Goal: Transaction & Acquisition: Purchase product/service

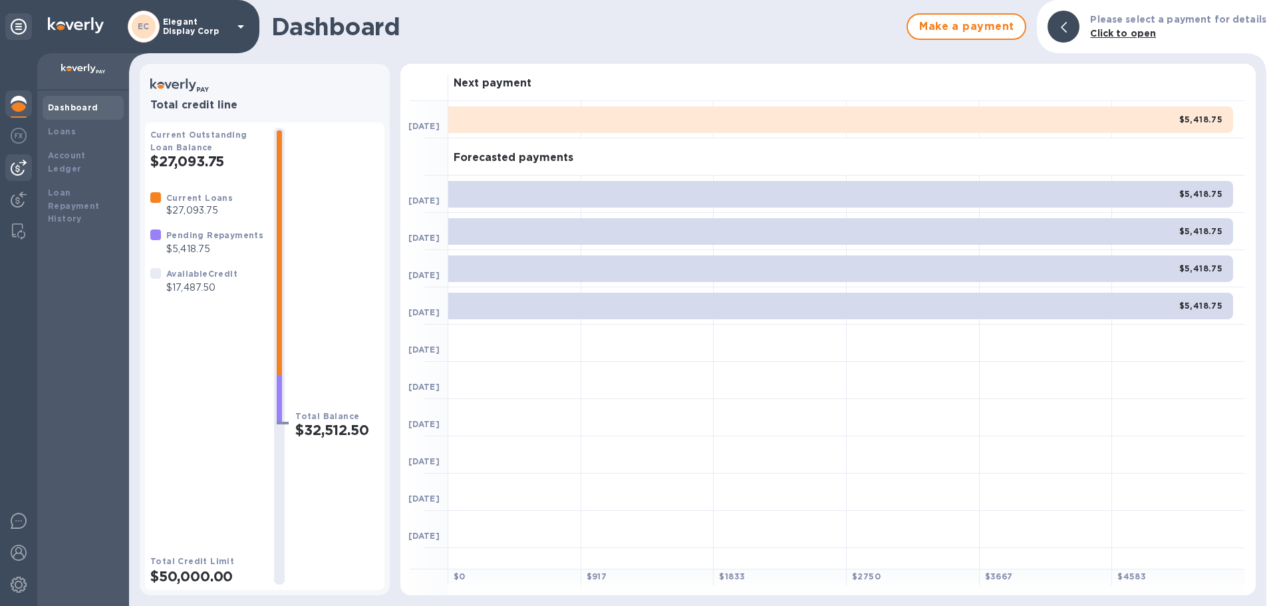
click at [14, 170] on img at bounding box center [19, 168] width 16 height 16
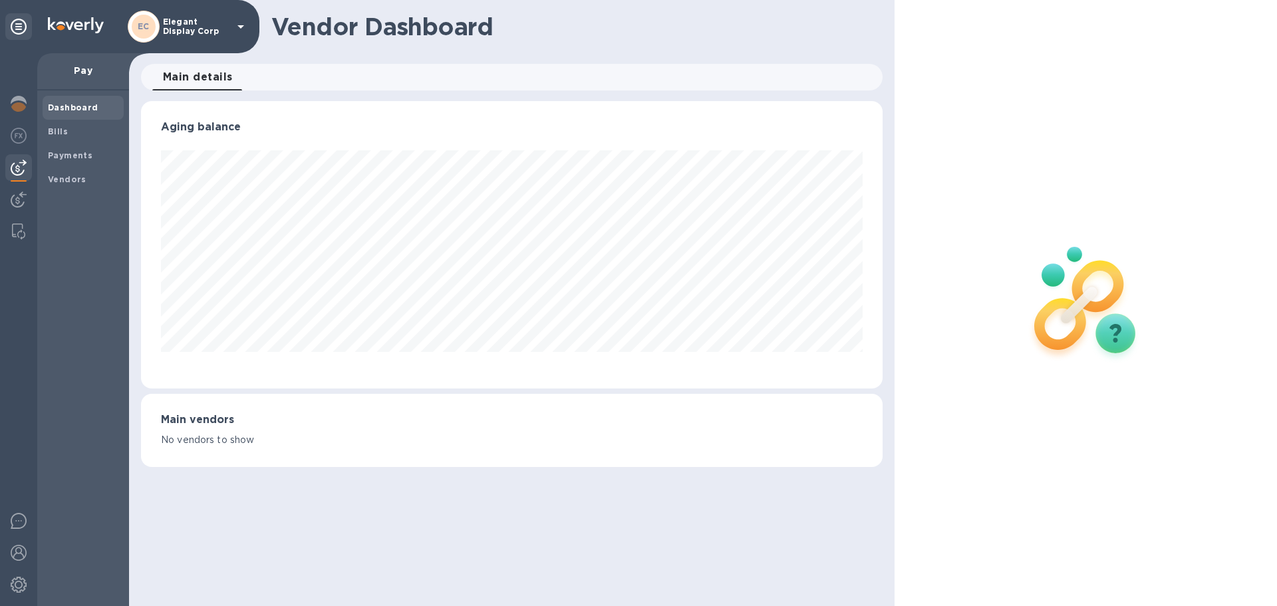
scroll to position [287, 741]
click at [91, 128] on span "Bills" at bounding box center [83, 131] width 70 height 13
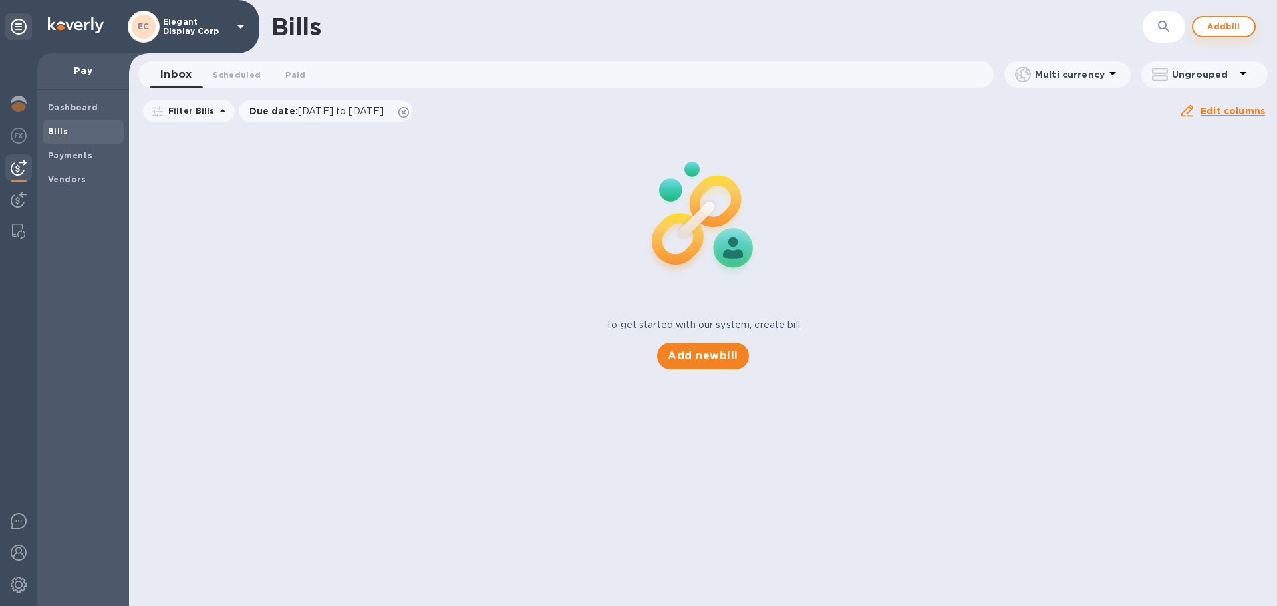
click at [1222, 28] on span "Add bill" at bounding box center [1224, 27] width 40 height 16
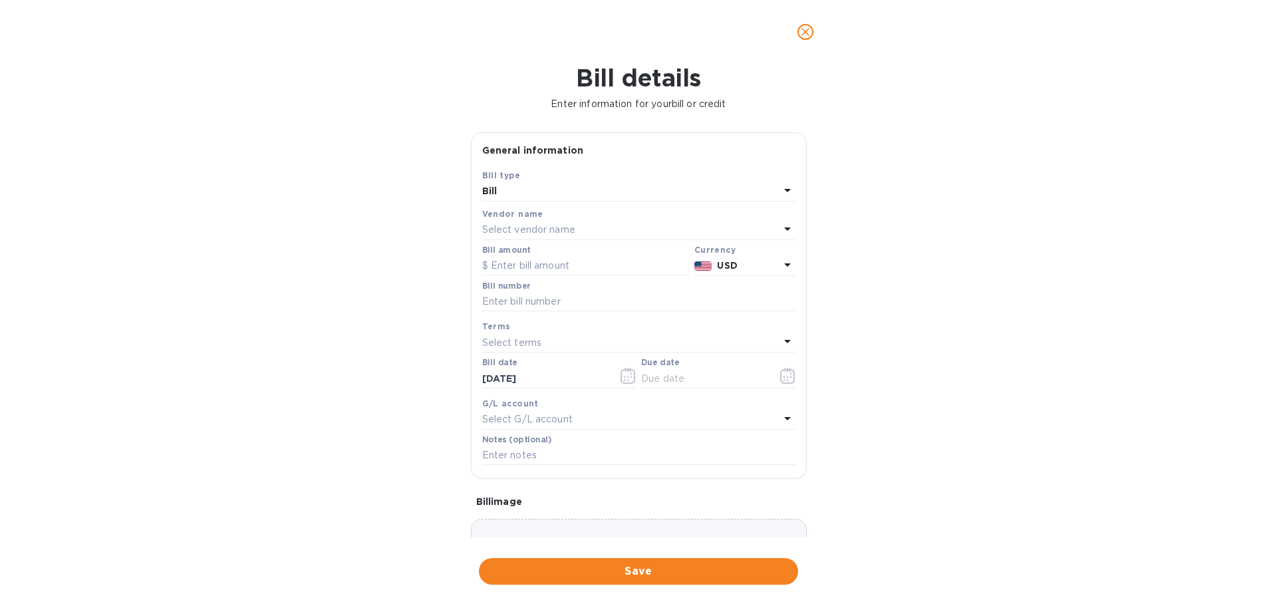
click at [537, 225] on p "Select vendor name" at bounding box center [528, 230] width 93 height 14
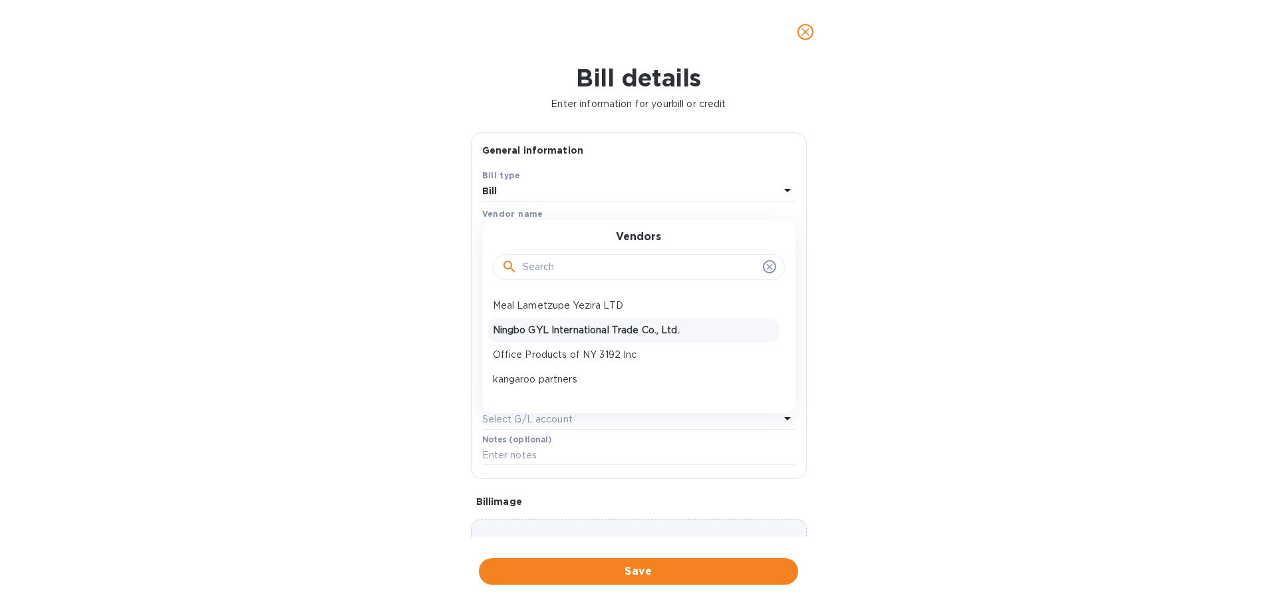
click at [559, 327] on p "Ningbo GYL International Trade Co., Ltd." at bounding box center [633, 330] width 281 height 14
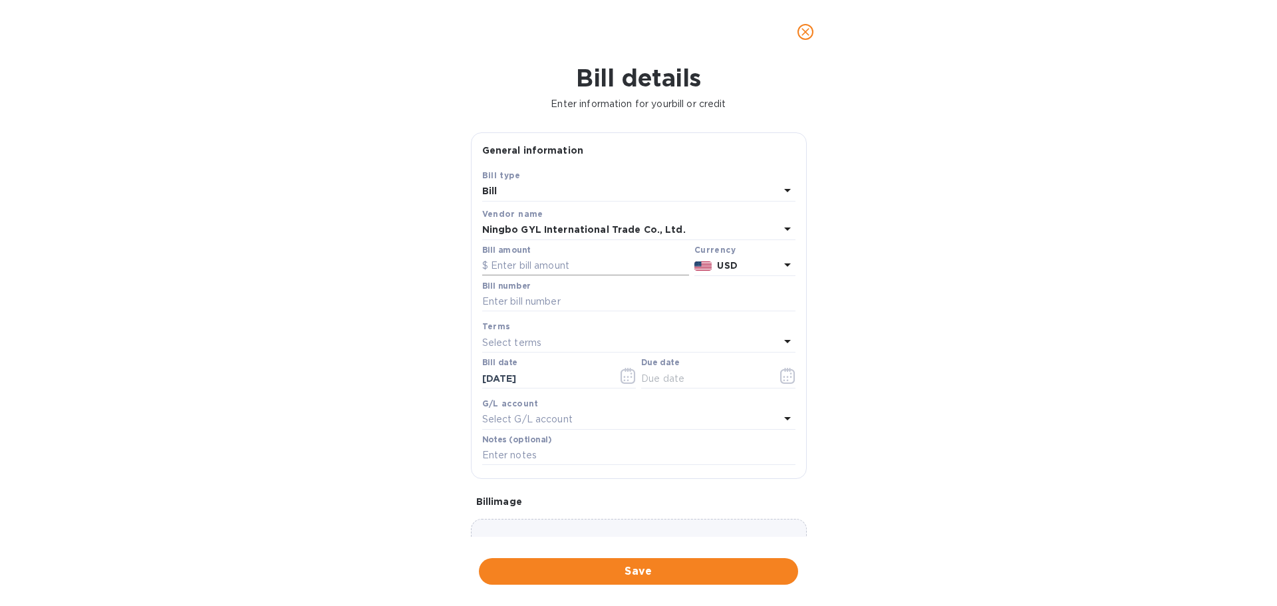
click at [533, 267] on input "text" at bounding box center [585, 266] width 207 height 20
type input "7,500"
click at [567, 223] on p "Ningbo GYL International Trade Co., Ltd." at bounding box center [584, 230] width 204 height 14
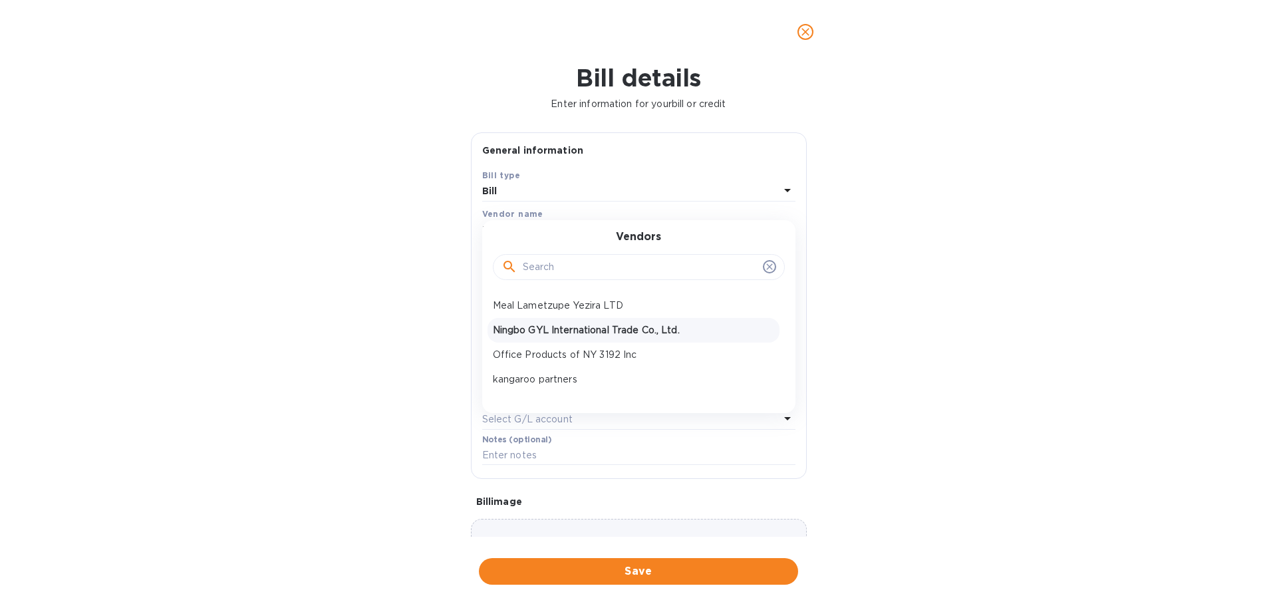
click at [589, 329] on p "Ningbo GYL International Trade Co., Ltd." at bounding box center [633, 330] width 281 height 14
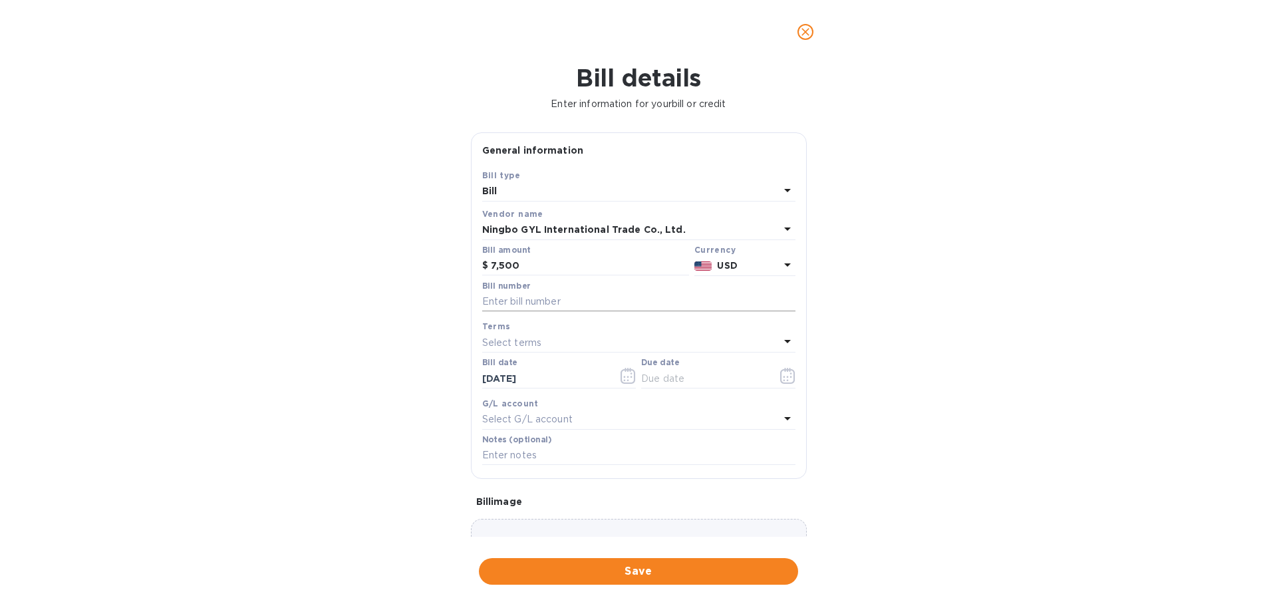
click at [539, 303] on input "text" at bounding box center [638, 302] width 313 height 20
click at [530, 342] on p "Select terms" at bounding box center [512, 343] width 60 height 14
click at [543, 289] on div "Bill number" at bounding box center [638, 296] width 313 height 31
click at [545, 298] on input "text" at bounding box center [638, 302] width 313 height 20
click at [533, 331] on div "Terms" at bounding box center [638, 326] width 313 height 14
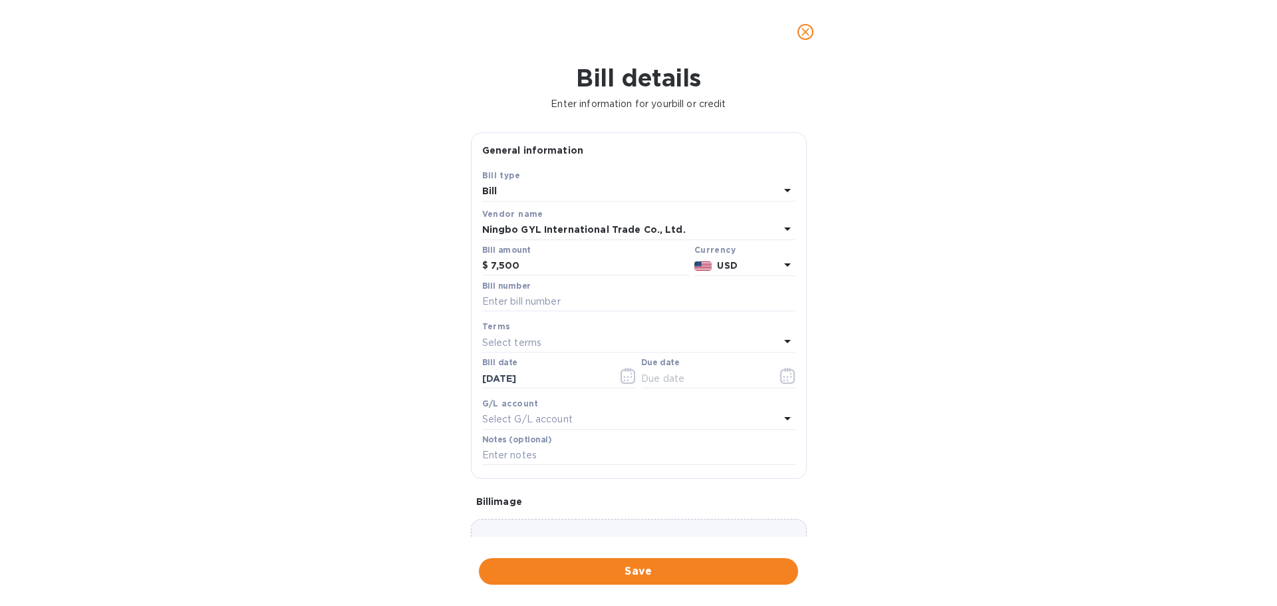
click at [527, 345] on p "Select terms" at bounding box center [512, 343] width 60 height 14
click at [525, 305] on input "text" at bounding box center [638, 302] width 313 height 20
click at [550, 379] on input "[DATE]" at bounding box center [545, 378] width 126 height 20
click at [557, 416] on p "Select G/L account" at bounding box center [527, 419] width 90 height 14
click at [549, 384] on input "[DATE]" at bounding box center [545, 378] width 126 height 20
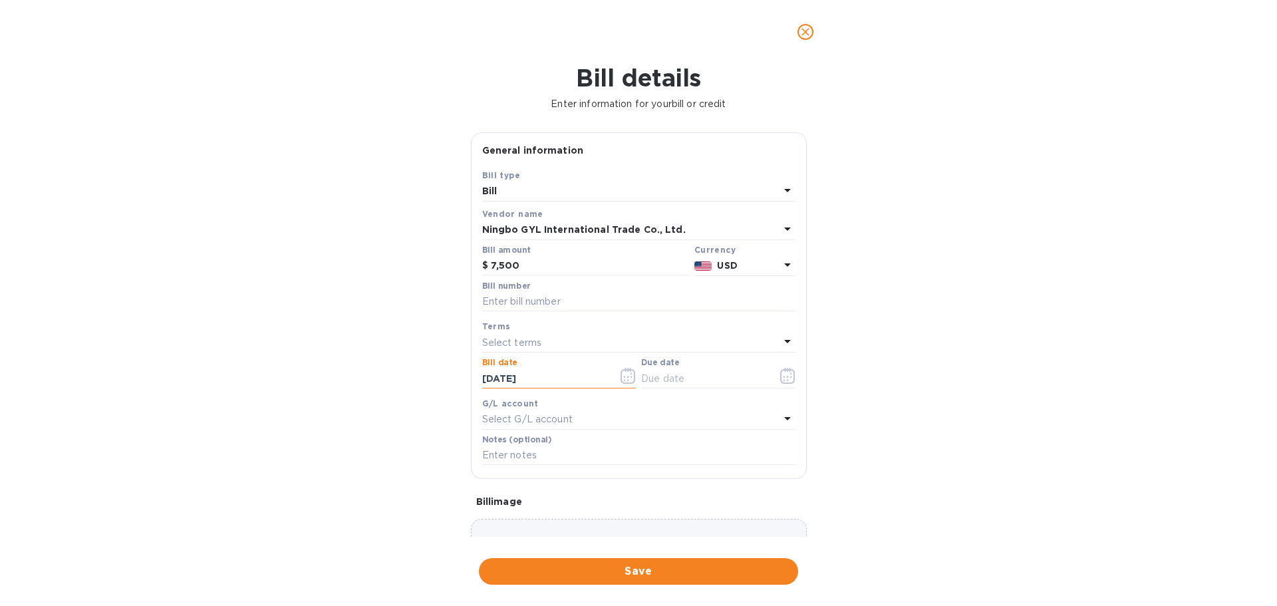
click at [545, 420] on p "Select G/L account" at bounding box center [527, 419] width 90 height 14
click at [535, 402] on div "G/L account" at bounding box center [638, 403] width 313 height 14
click at [548, 456] on input "text" at bounding box center [638, 456] width 313 height 20
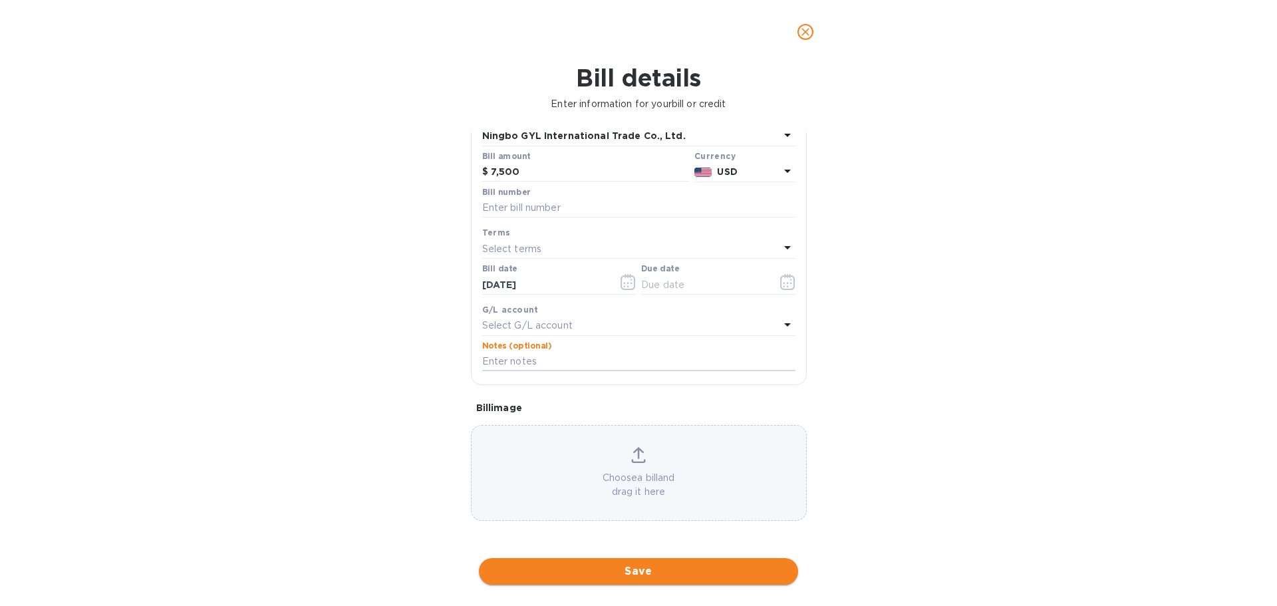
click at [658, 569] on span "Save" at bounding box center [638, 571] width 298 height 16
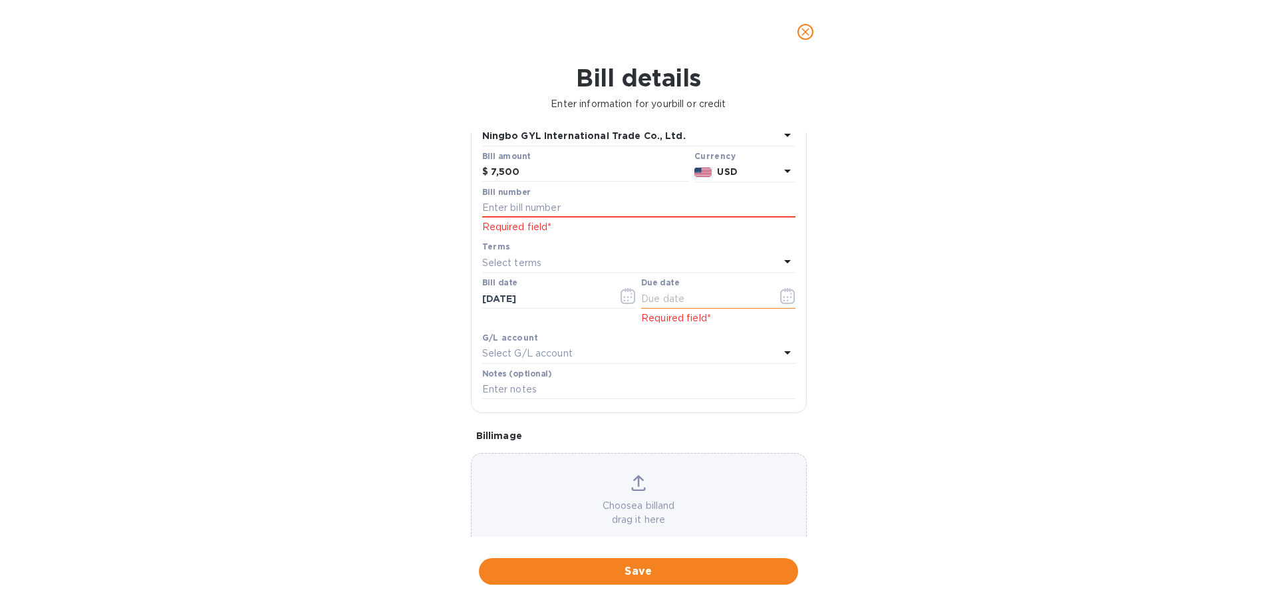
click at [670, 290] on input "text" at bounding box center [704, 299] width 126 height 20
click at [780, 297] on icon "button" at bounding box center [787, 296] width 15 height 16
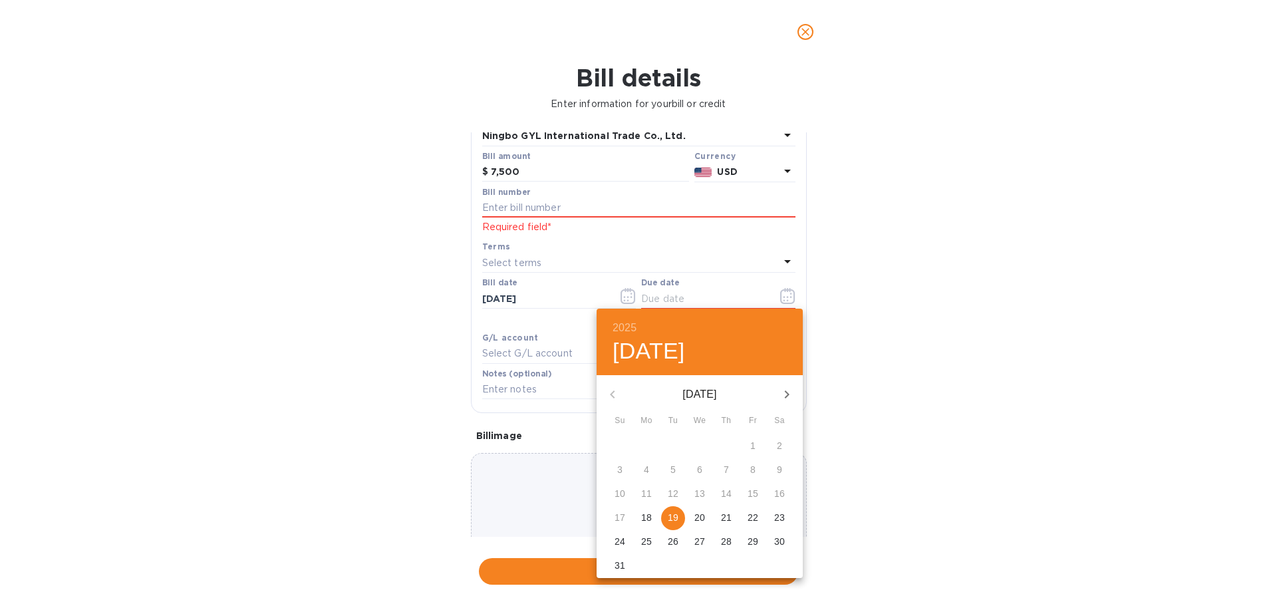
click at [676, 519] on p "19" at bounding box center [673, 517] width 11 height 13
type input "[DATE]"
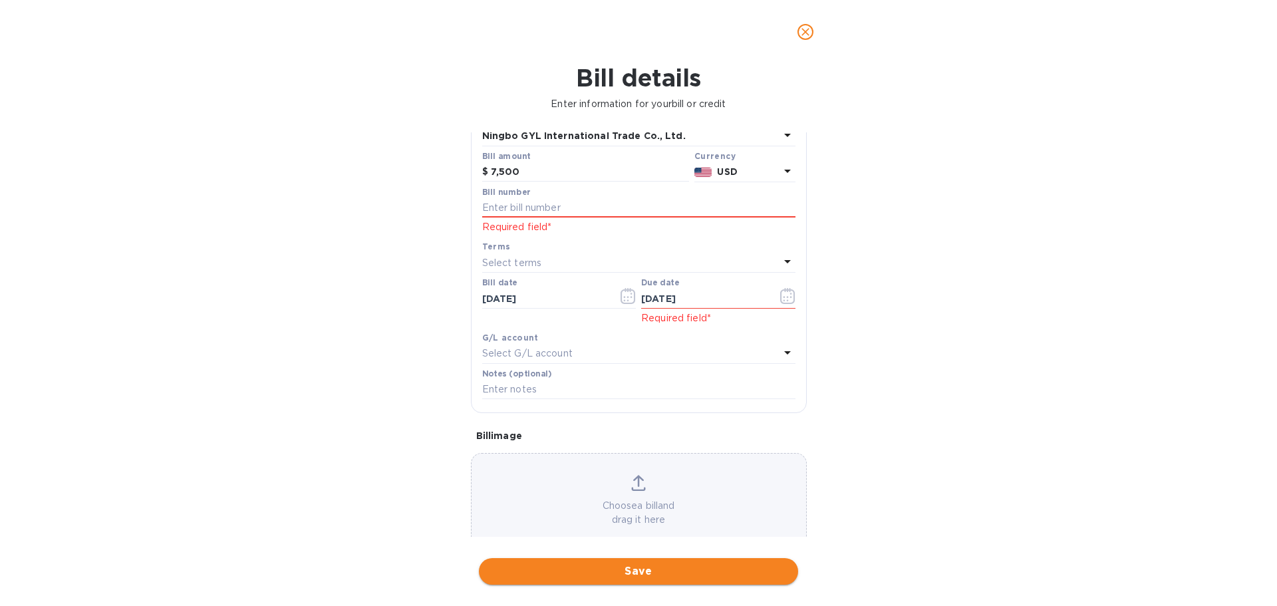
click at [628, 565] on span "Save" at bounding box center [638, 571] width 298 height 16
click at [806, 30] on icon "close" at bounding box center [805, 31] width 13 height 13
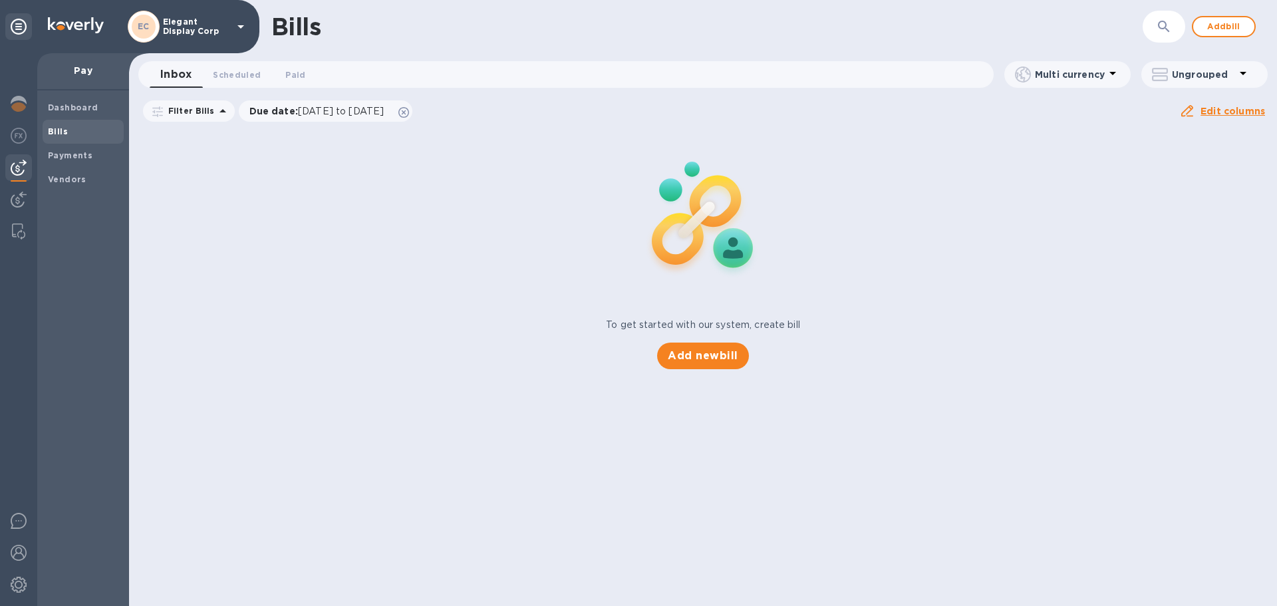
click at [91, 130] on span "Bills" at bounding box center [83, 131] width 70 height 13
click at [1233, 25] on span "Add bill" at bounding box center [1224, 27] width 40 height 16
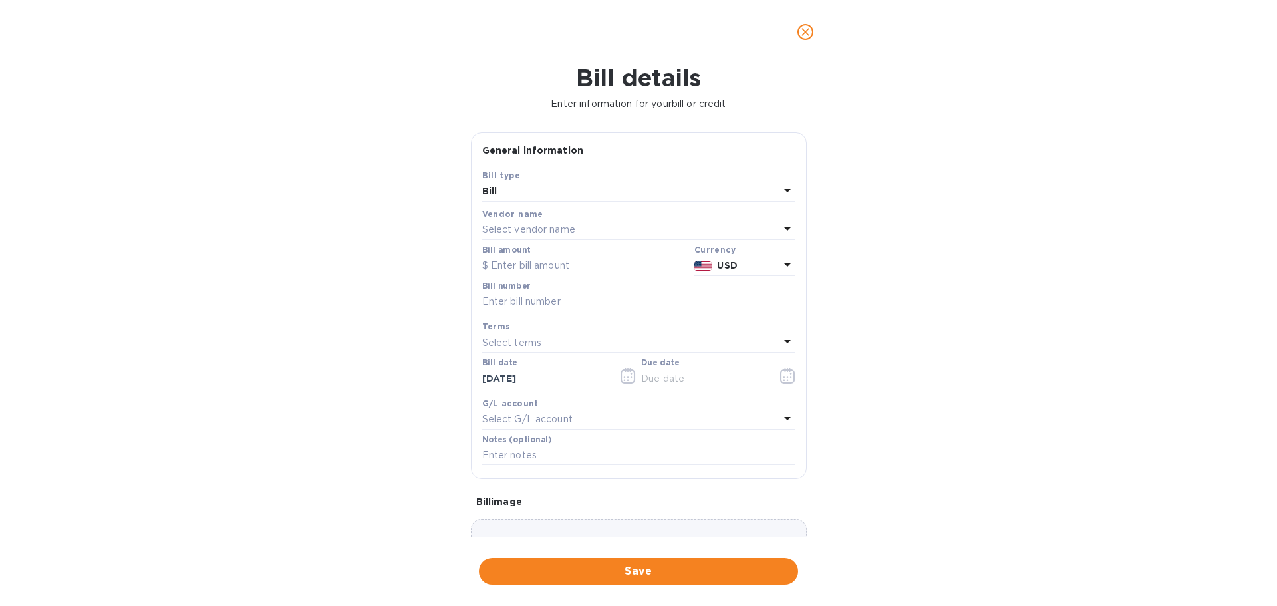
click at [530, 221] on div "Select vendor name" at bounding box center [630, 230] width 297 height 19
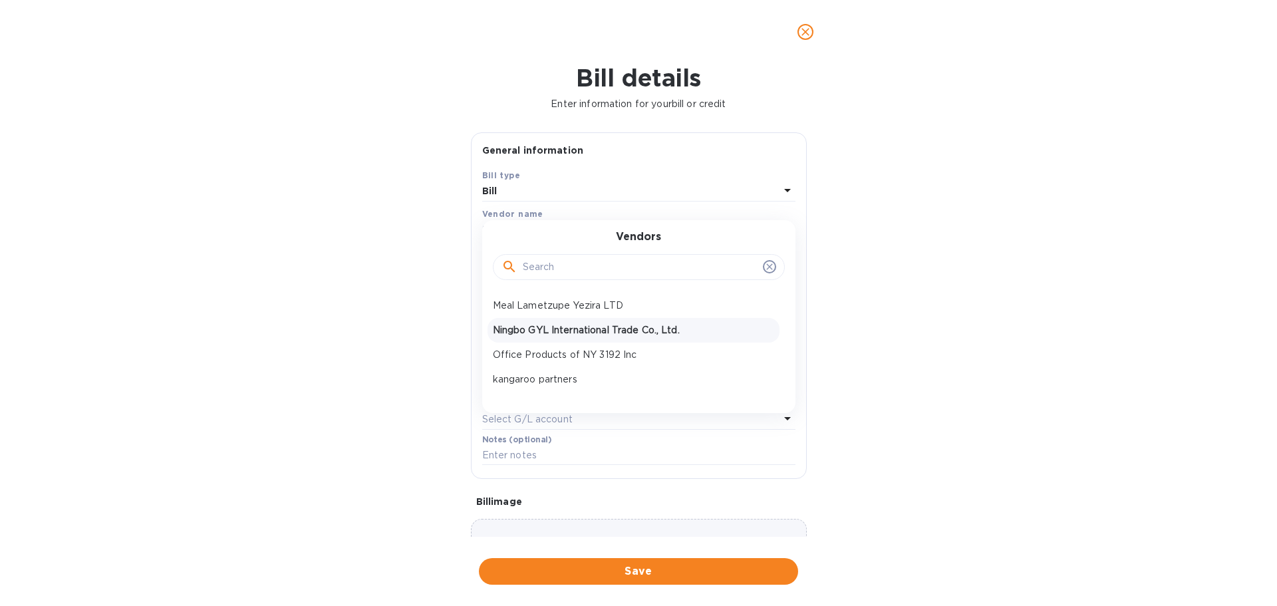
click at [527, 331] on p "Ningbo GYL International Trade Co., Ltd." at bounding box center [633, 330] width 281 height 14
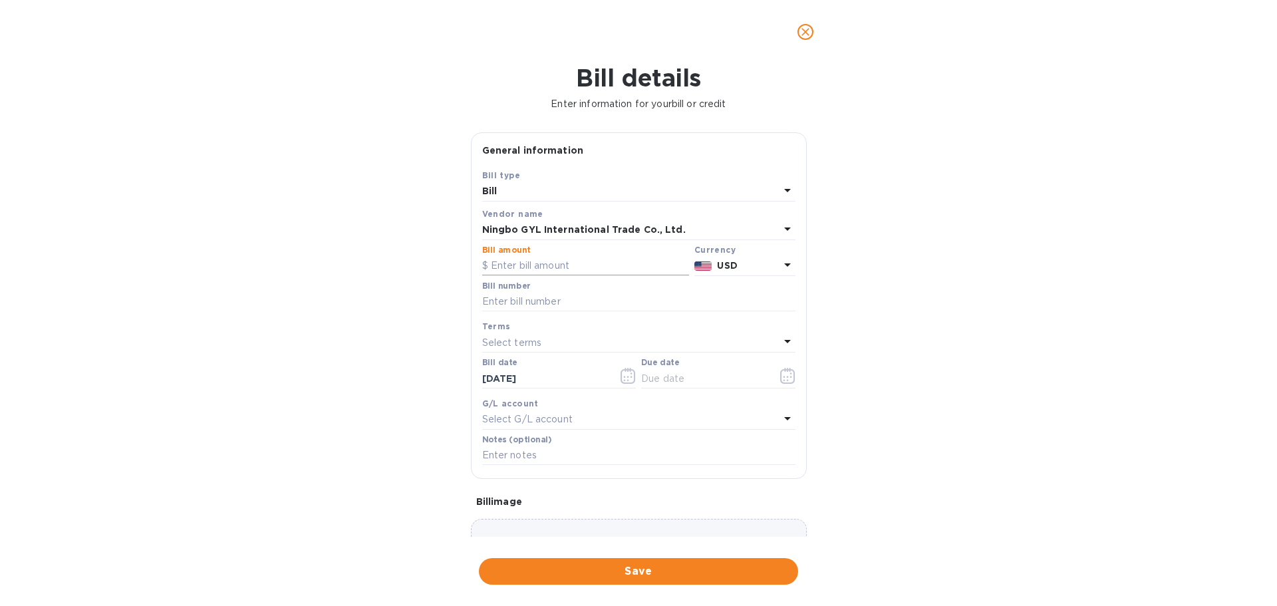
click at [525, 271] on input "text" at bounding box center [585, 266] width 207 height 20
type input "7,500"
click at [672, 391] on div "Due date" at bounding box center [718, 374] width 160 height 39
click at [780, 375] on icon "button" at bounding box center [787, 376] width 15 height 16
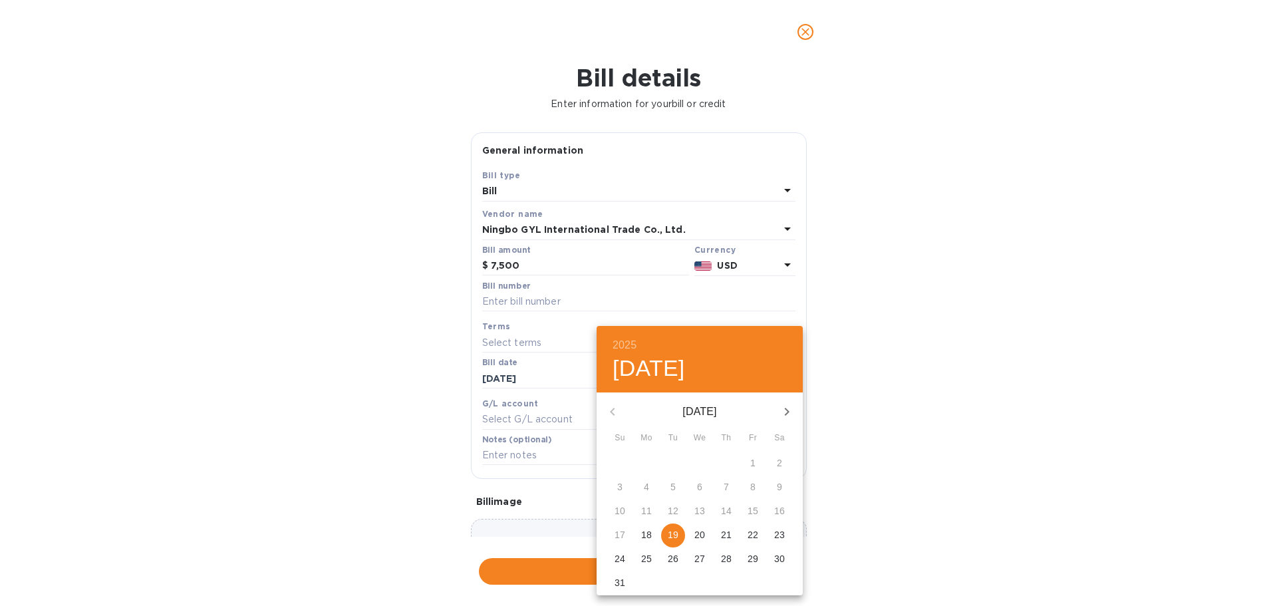
click at [668, 535] on p "19" at bounding box center [673, 534] width 11 height 13
type input "[DATE]"
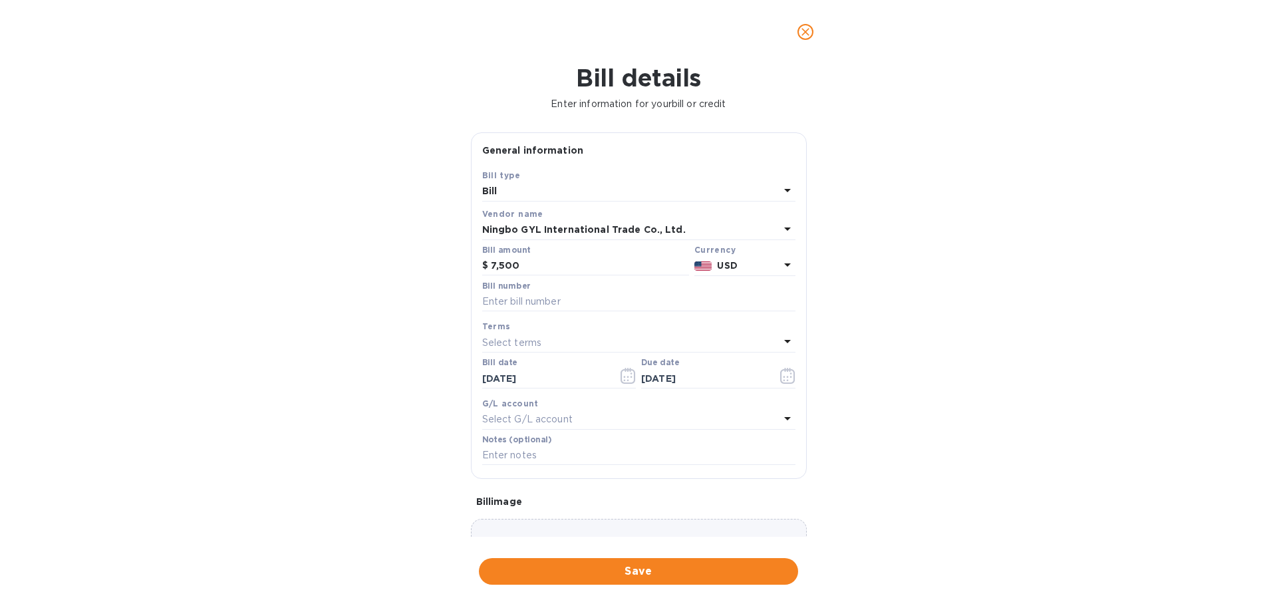
scroll to position [67, 0]
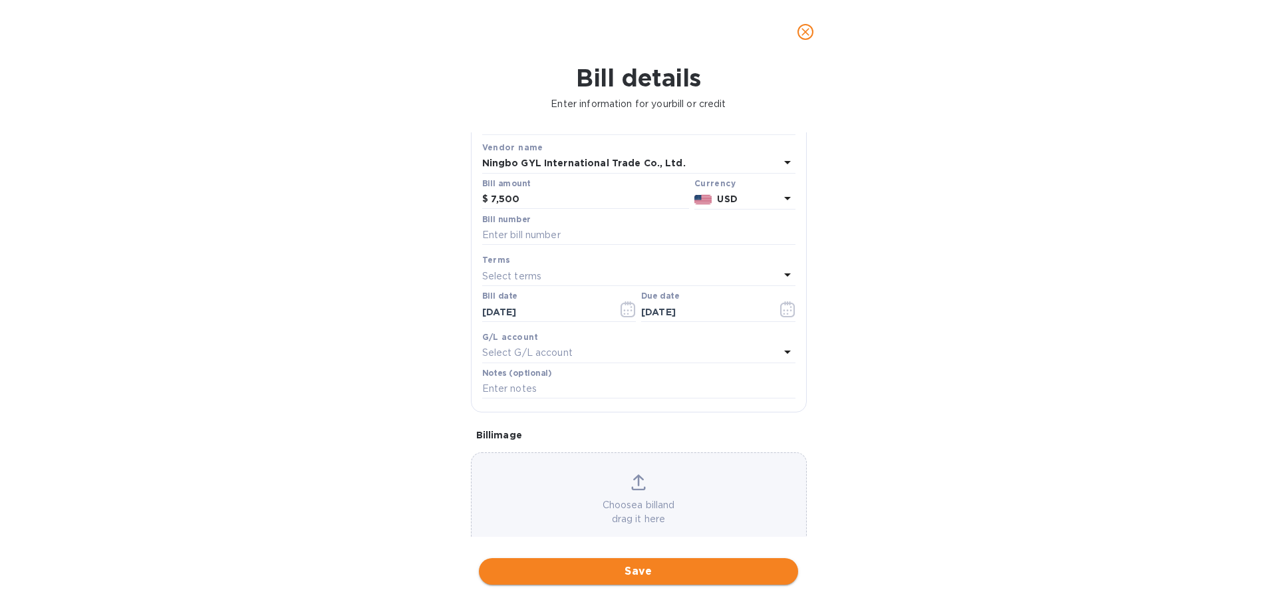
click at [624, 577] on span "Save" at bounding box center [638, 571] width 298 height 16
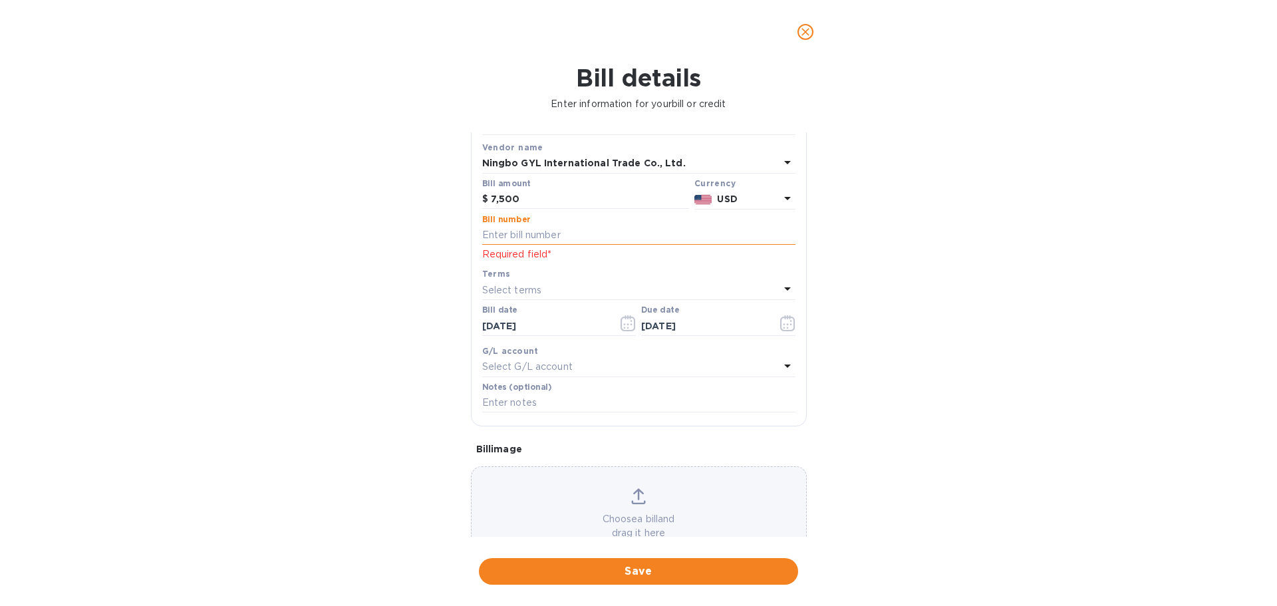
click at [521, 238] on input "text" at bounding box center [638, 235] width 313 height 20
paste input "8337224483"
type input "8337224483"
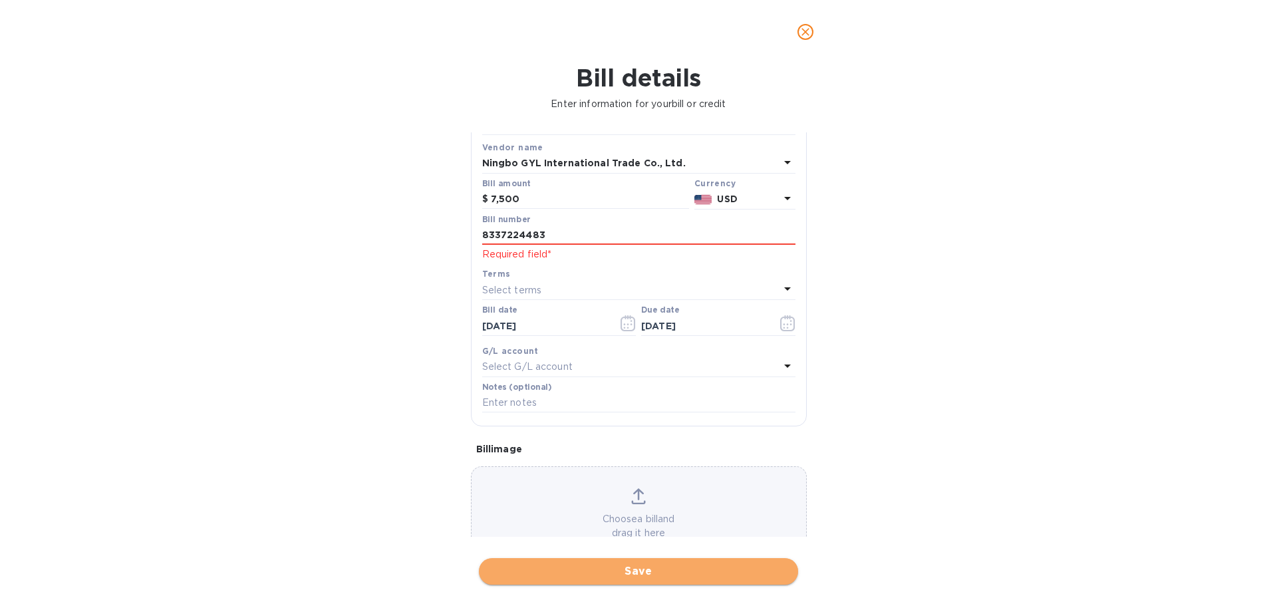
click at [642, 573] on span "Save" at bounding box center [638, 571] width 298 height 16
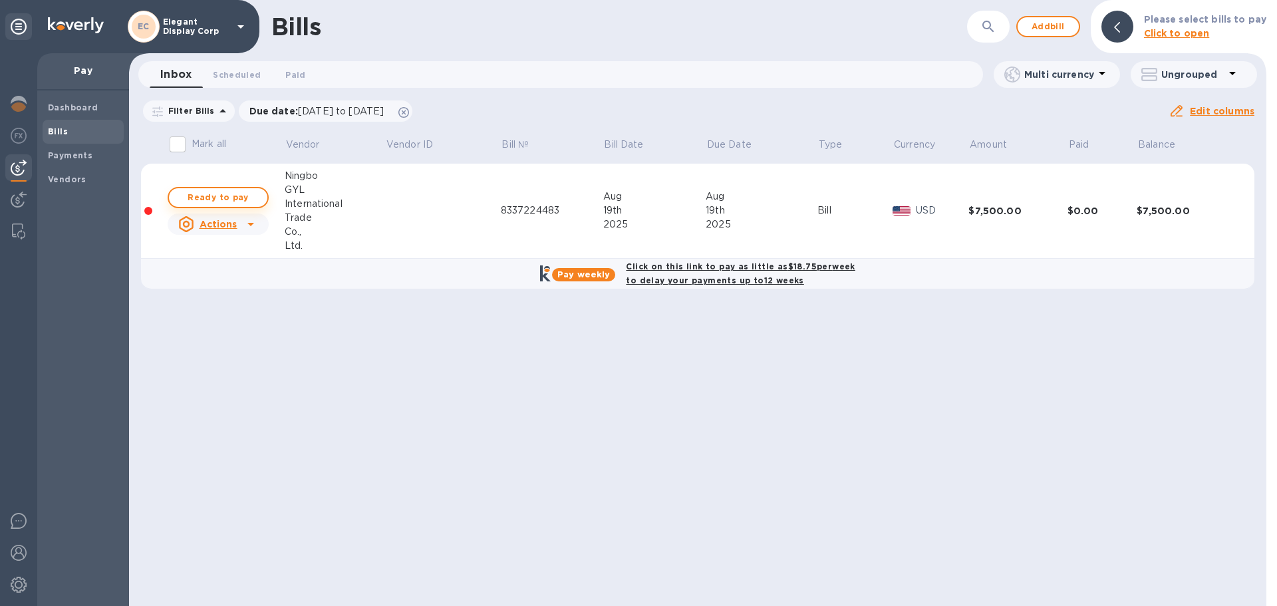
click at [233, 198] on span "Ready to pay" at bounding box center [218, 198] width 77 height 16
checkbox input "true"
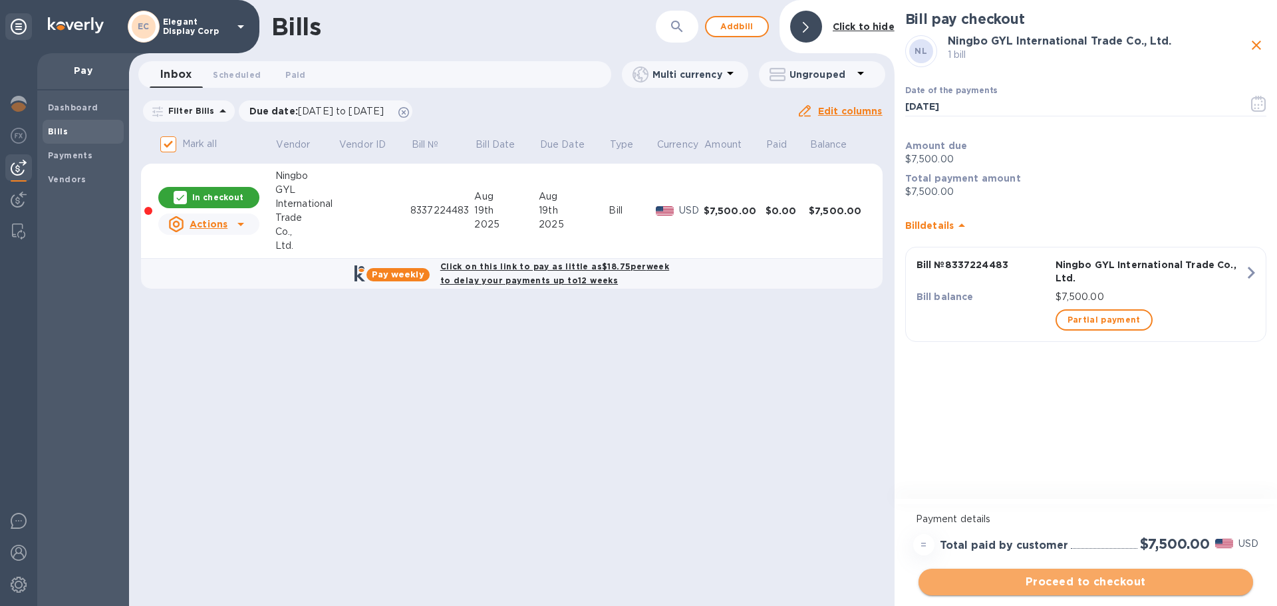
click at [1097, 580] on span "Proceed to checkout" at bounding box center [1085, 582] width 313 height 16
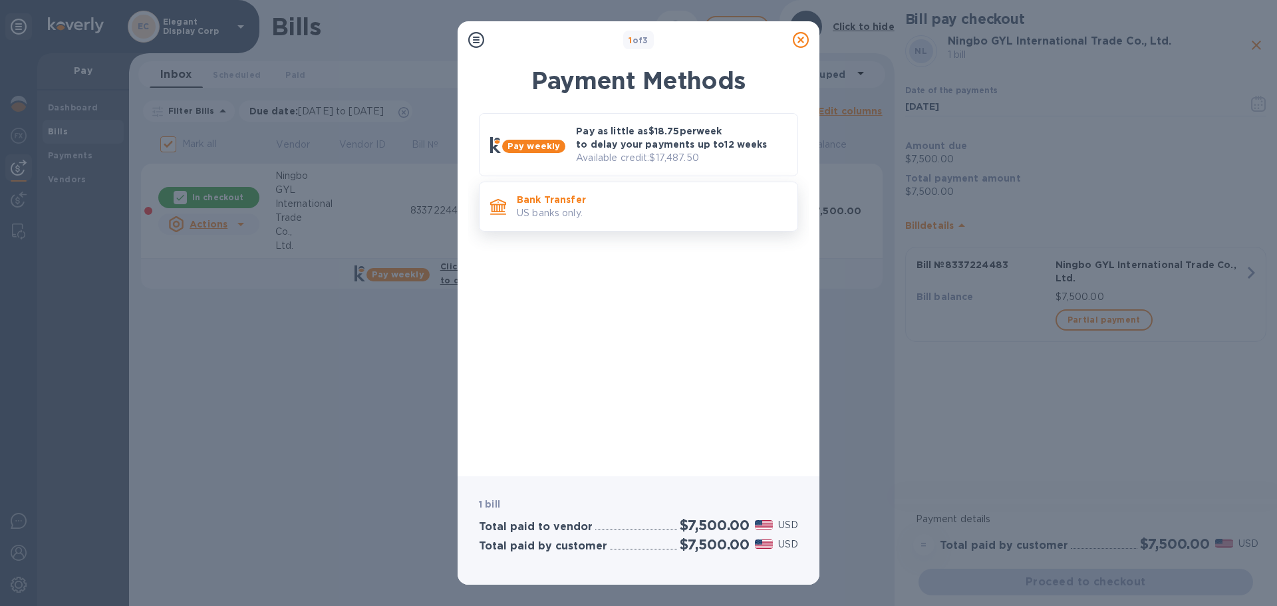
click at [588, 212] on p "US banks only." at bounding box center [652, 213] width 270 height 14
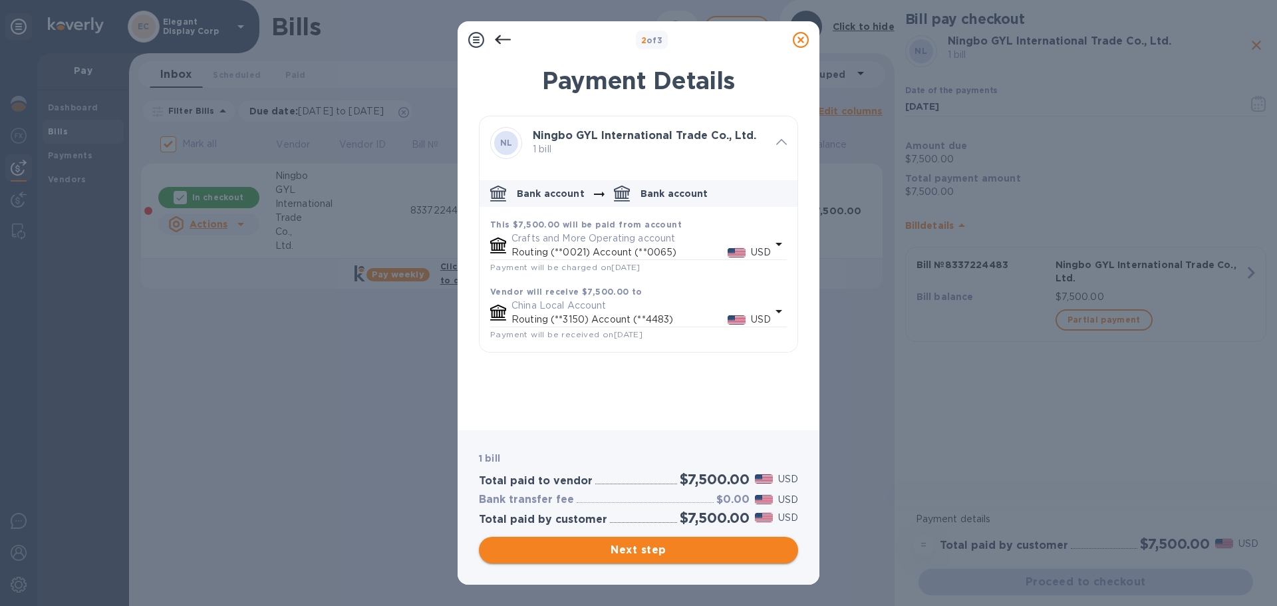
click at [617, 551] on span "Next step" at bounding box center [638, 550] width 298 height 16
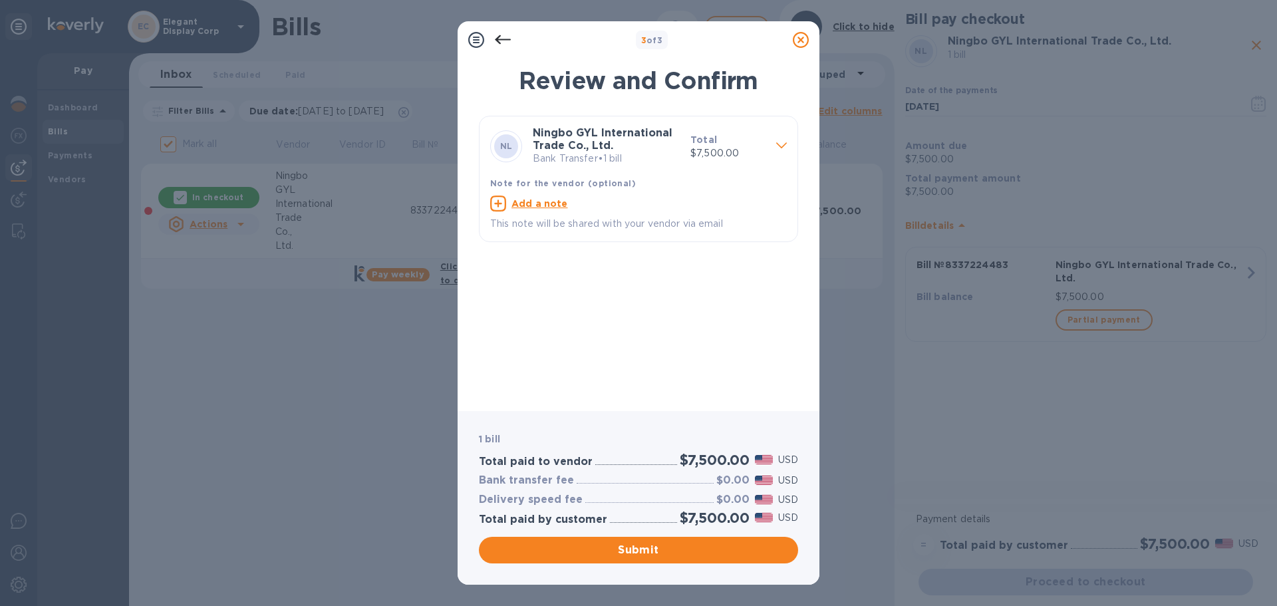
click at [547, 204] on u "Add a note" at bounding box center [539, 203] width 57 height 11
click at [563, 207] on textarea at bounding box center [627, 205] width 275 height 11
click at [565, 198] on div "x" at bounding box center [627, 206] width 275 height 20
click at [491, 201] on textarea "7500" at bounding box center [627, 205] width 275 height 11
click at [597, 206] on textarea "$7500" at bounding box center [627, 205] width 275 height 11
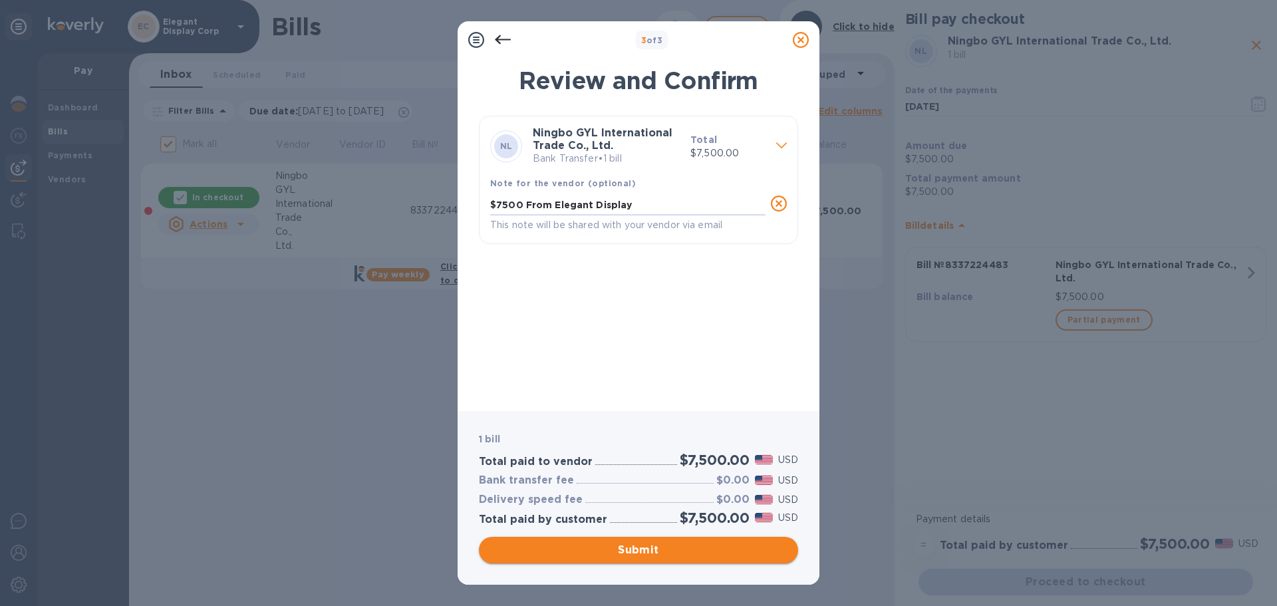
type textarea "$7500 From Elegant Display"
click at [634, 549] on span "Submit" at bounding box center [638, 550] width 298 height 16
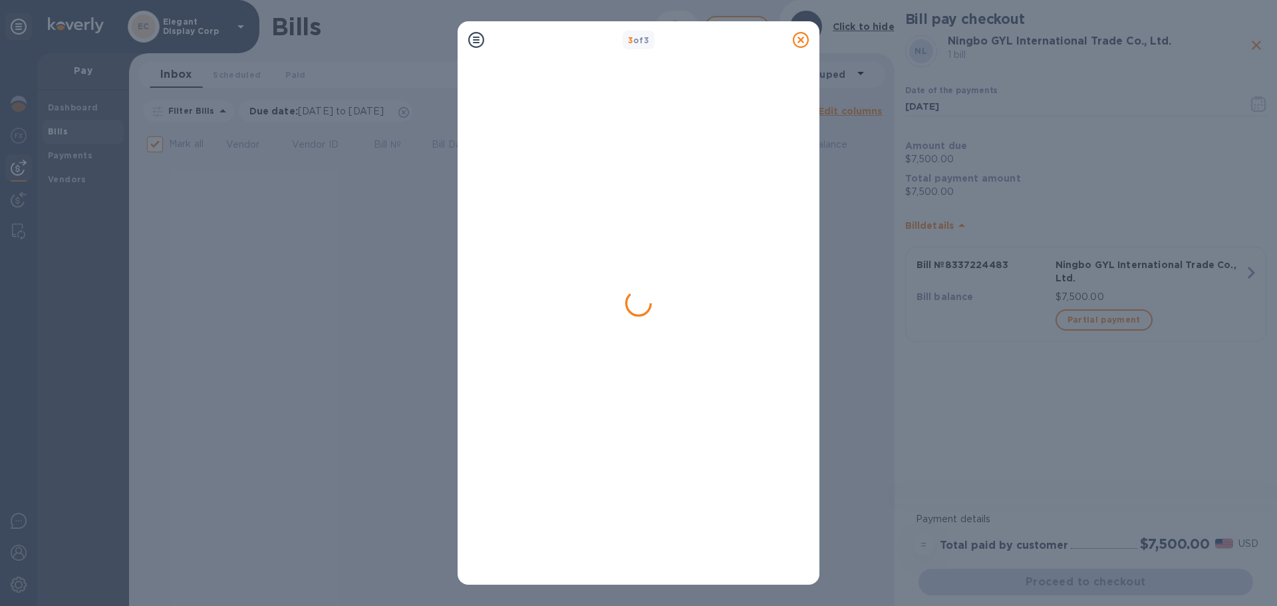
checkbox input "false"
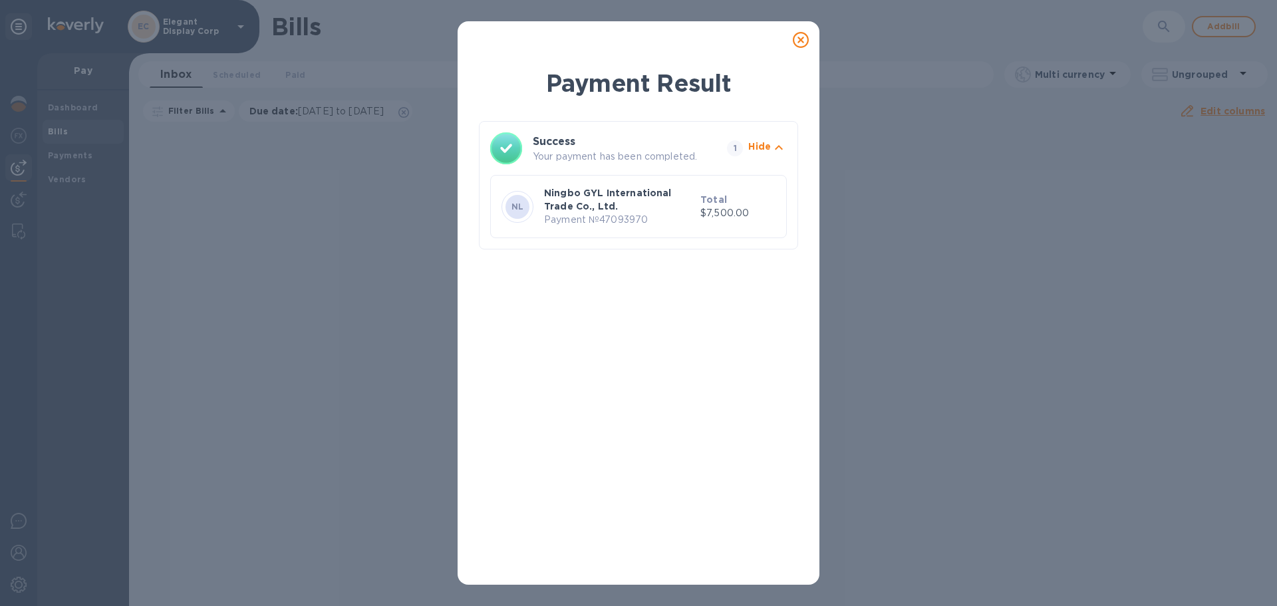
click at [801, 39] on icon at bounding box center [801, 40] width 16 height 16
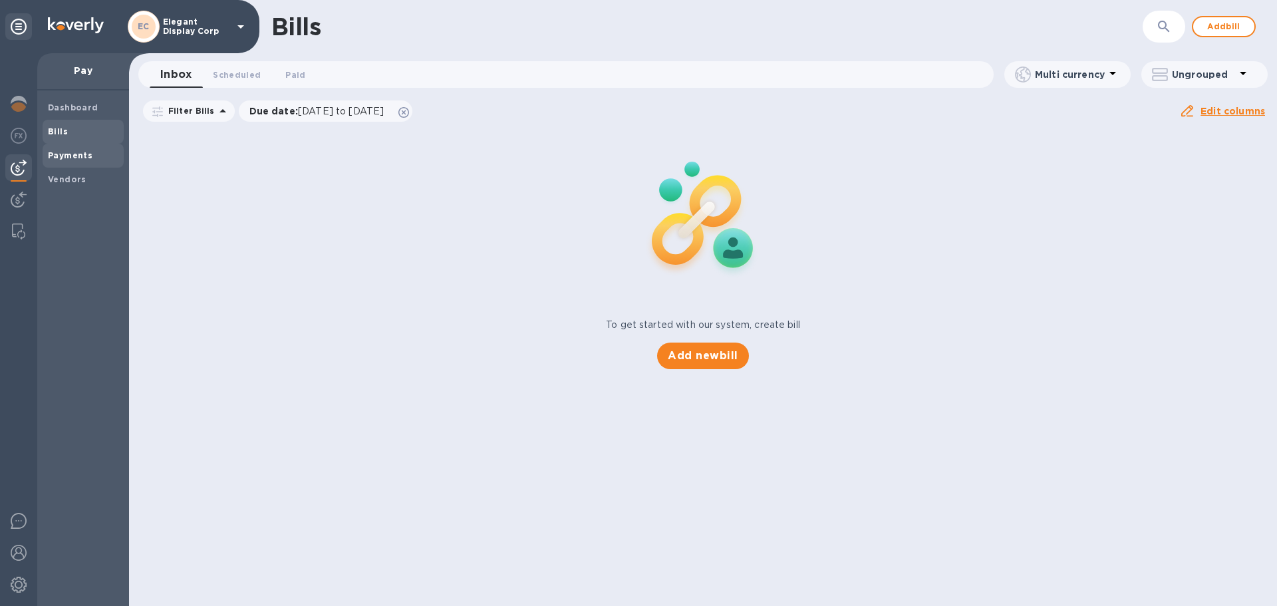
click at [55, 154] on b "Payments" at bounding box center [70, 155] width 45 height 10
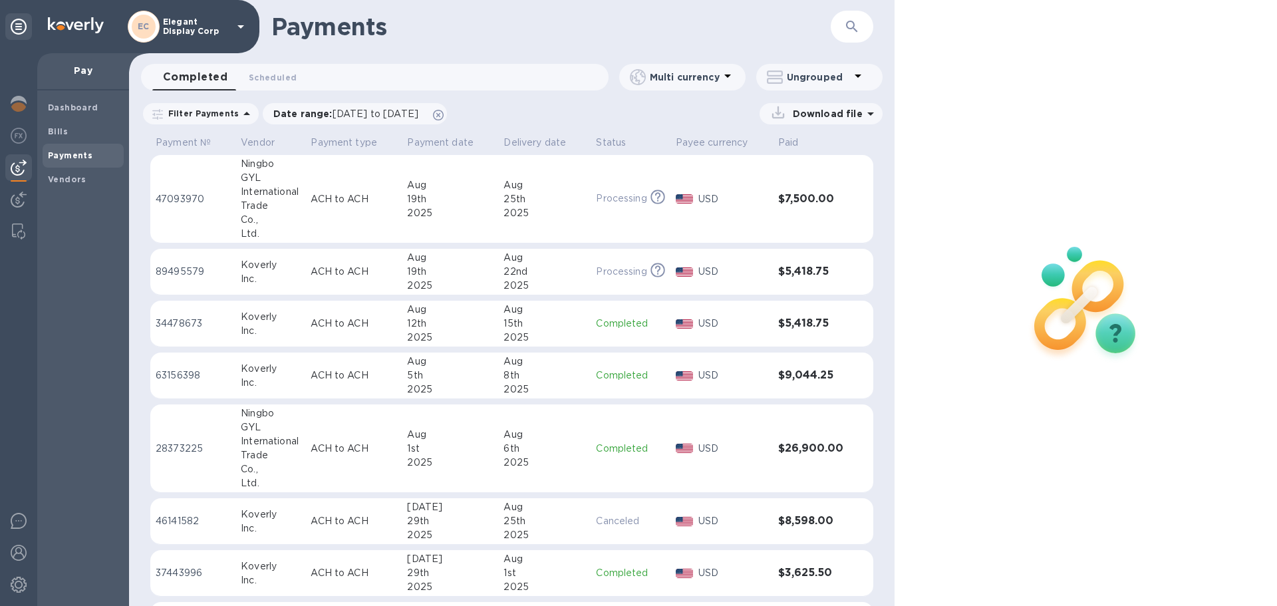
click at [978, 444] on div at bounding box center [1086, 303] width 382 height 606
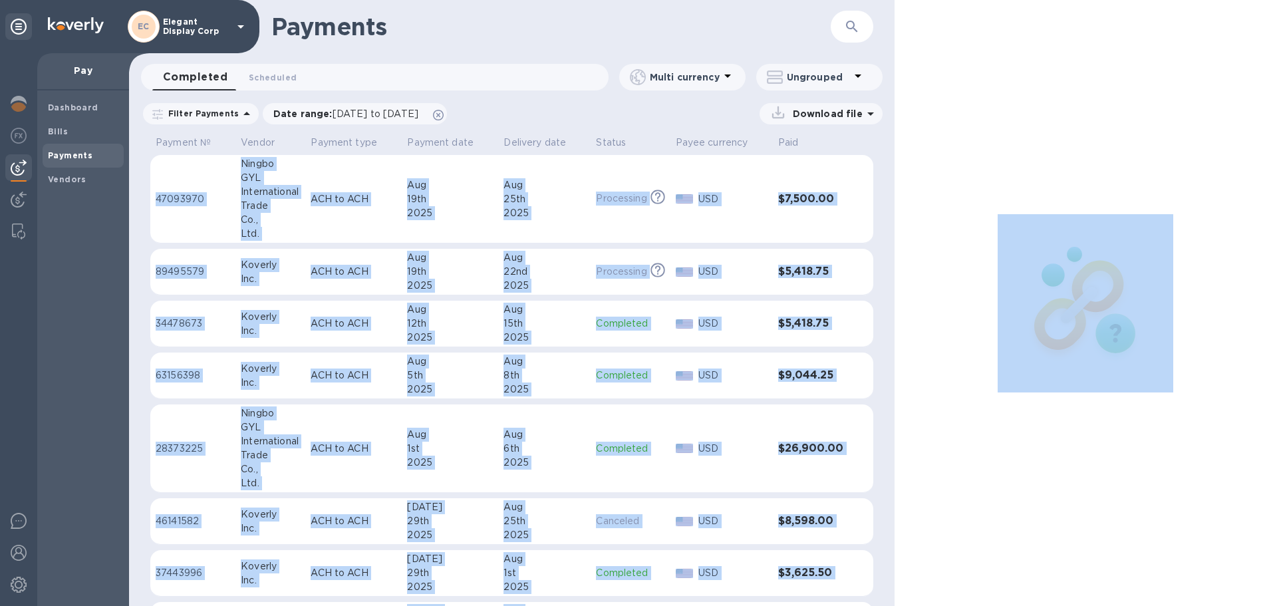
drag, startPoint x: 889, startPoint y: 174, endPoint x: 895, endPoint y: 328, distance: 153.8
click at [903, 304] on div "Payments ​ Completed 0 Scheduled 0 Multi currency Ungrouped Filter Payments Dat…" at bounding box center [703, 303] width 1148 height 606
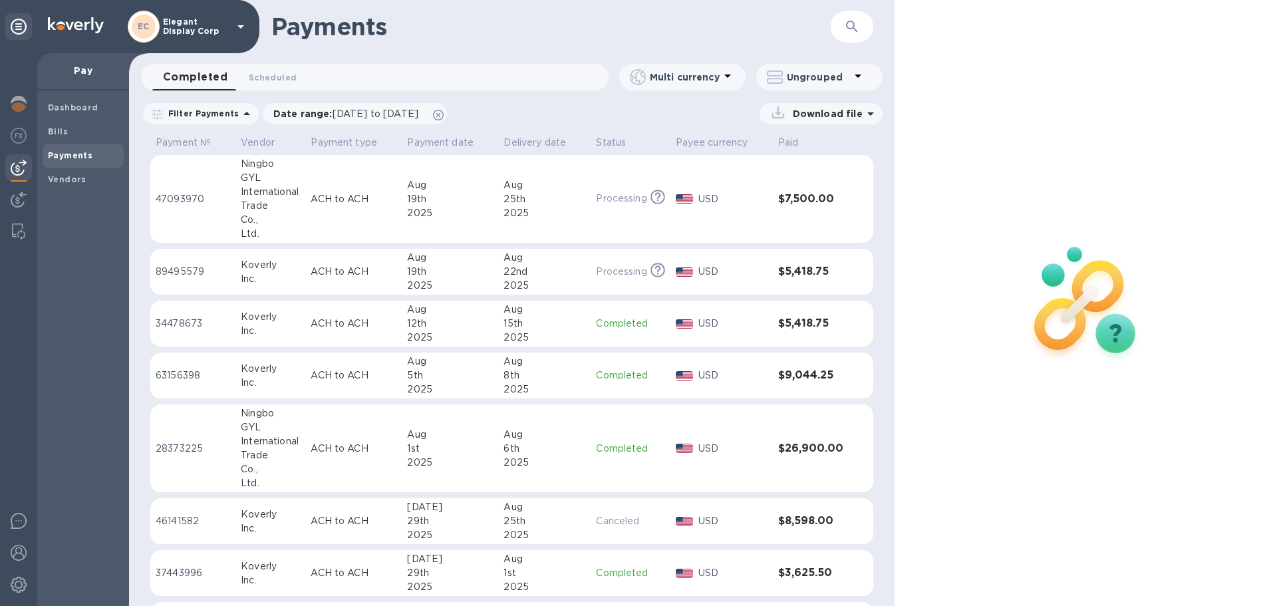
drag, startPoint x: 889, startPoint y: 354, endPoint x: 892, endPoint y: 387, distance: 33.4
click at [892, 387] on div "Payment № Vendor Payment type Payment date Delivery date Status Payee currency …" at bounding box center [512, 369] width 766 height 474
